Goal: Check status

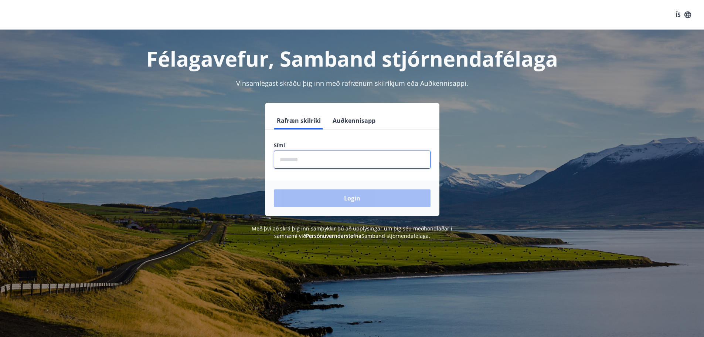
click at [410, 154] on input "phone" at bounding box center [352, 159] width 157 height 18
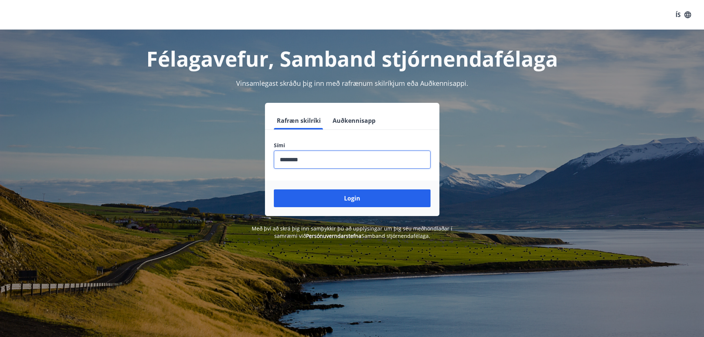
type input "********"
click at [274, 189] on button "Login" at bounding box center [352, 198] width 157 height 18
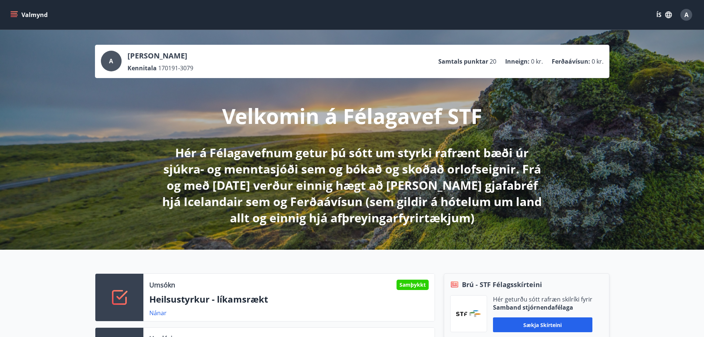
click at [14, 18] on button "Valmynd" at bounding box center [30, 14] width 42 height 13
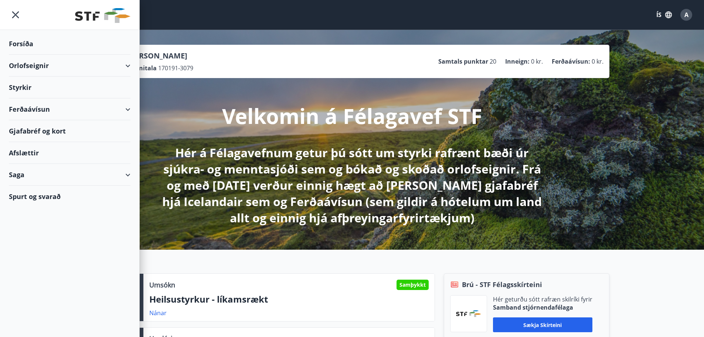
click at [65, 173] on div "Saga" at bounding box center [70, 175] width 122 height 22
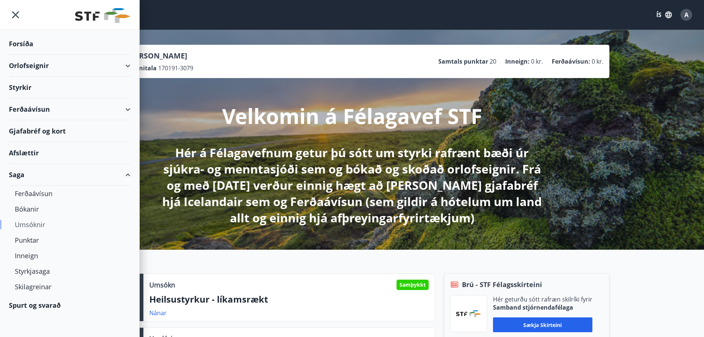
click at [41, 226] on div "Umsóknir" at bounding box center [70, 225] width 110 height 16
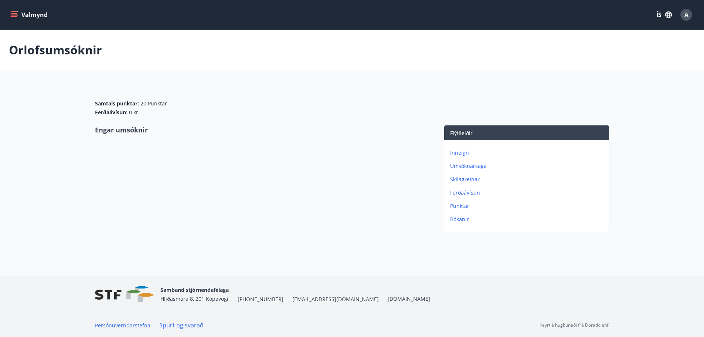
click at [464, 168] on p "Umsóknarsaga" at bounding box center [528, 165] width 156 height 7
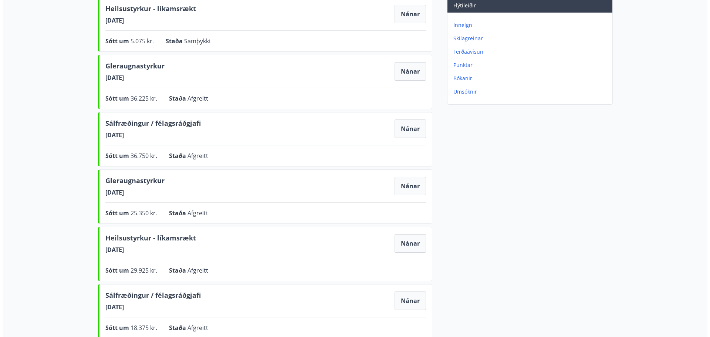
scroll to position [99, 0]
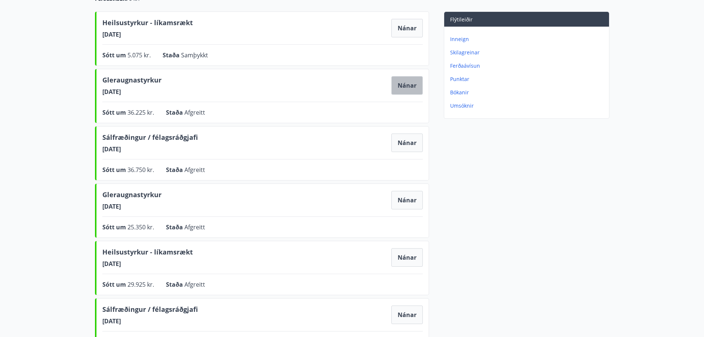
click at [408, 86] on button "Nánar" at bounding box center [406, 85] width 31 height 18
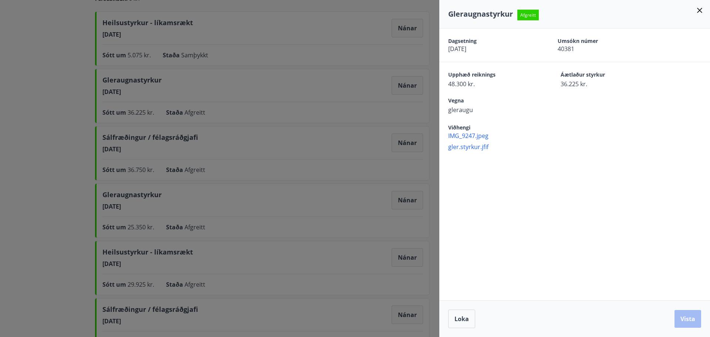
click at [460, 130] on span "Viðhengi" at bounding box center [459, 127] width 22 height 7
click at [459, 132] on span "IMG_9247.jpeg" at bounding box center [579, 136] width 262 height 8
